Goal: Check status: Check status

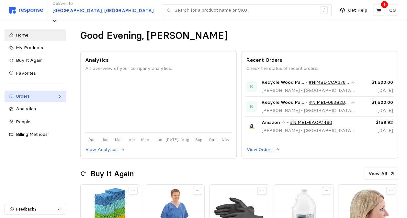
click at [27, 99] on div "Orders" at bounding box center [35, 96] width 39 height 7
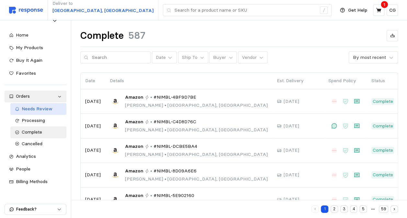
click at [41, 109] on span "Needs Review" at bounding box center [37, 109] width 31 height 6
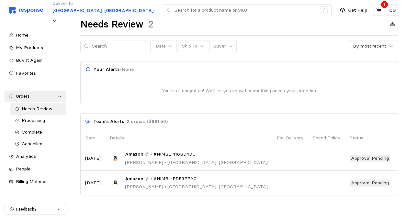
scroll to position [15, 0]
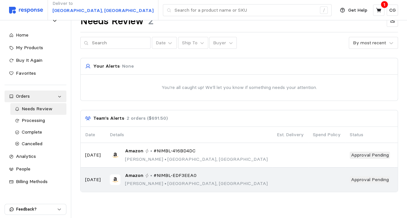
click at [204, 178] on div "Amazon • #NIMBL-EDF3EEA0 [PERSON_NAME] • [GEOGRAPHIC_DATA], [GEOGRAPHIC_DATA]" at bounding box center [189, 179] width 158 height 15
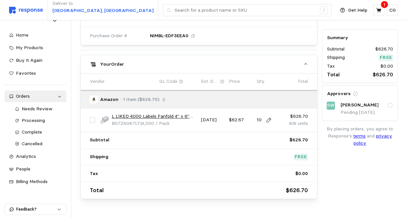
scroll to position [272, 0]
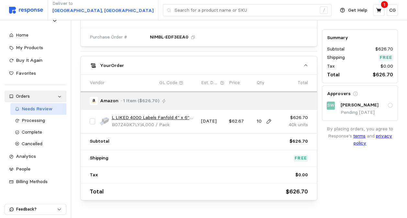
click at [48, 109] on span "Needs Review" at bounding box center [37, 109] width 31 height 6
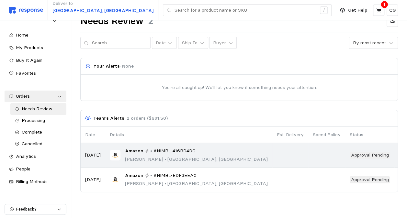
click at [176, 163] on td "Amazon • #NIMBL-416BD4DC [PERSON_NAME] • [GEOGRAPHIC_DATA], [GEOGRAPHIC_DATA]" at bounding box center [188, 155] width 167 height 25
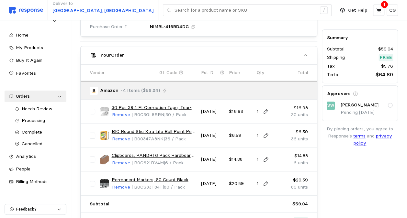
scroll to position [267, 0]
